Goal: Information Seeking & Learning: Learn about a topic

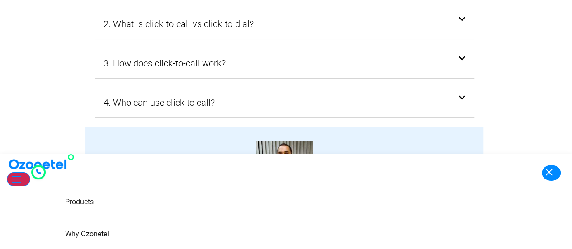
scroll to position [2947, 0]
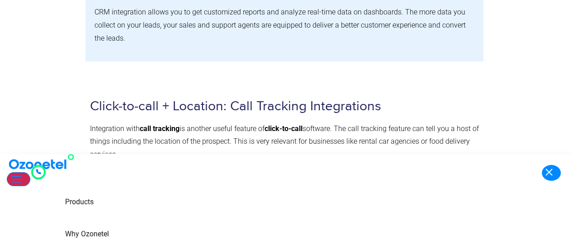
scroll to position [1519, 0]
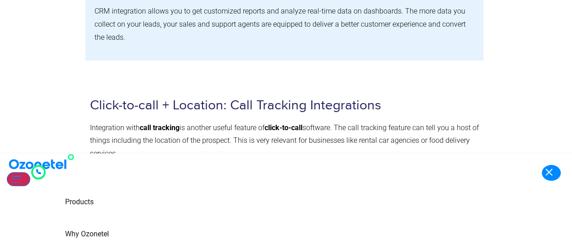
drag, startPoint x: 90, startPoint y: 74, endPoint x: 215, endPoint y: 85, distance: 125.8
drag, startPoint x: 90, startPoint y: 72, endPoint x: 266, endPoint y: 115, distance: 181.6
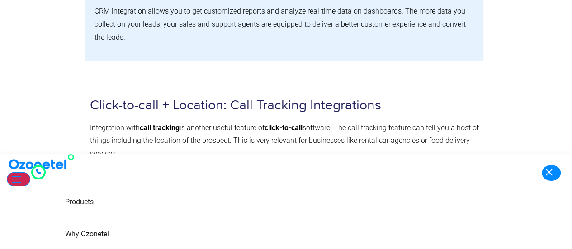
drag, startPoint x: 195, startPoint y: 113, endPoint x: 167, endPoint y: 114, distance: 27.6
